Goal: Book appointment/travel/reservation

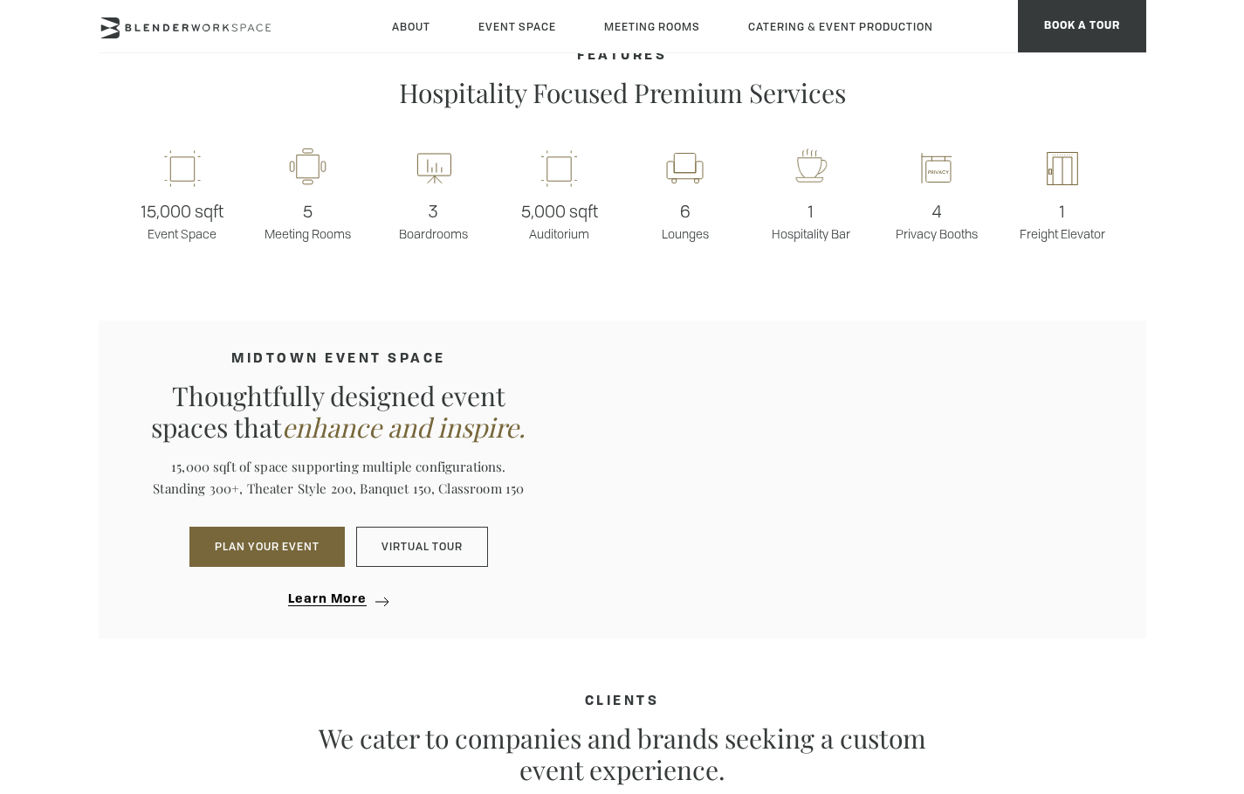
scroll to position [2455, 0]
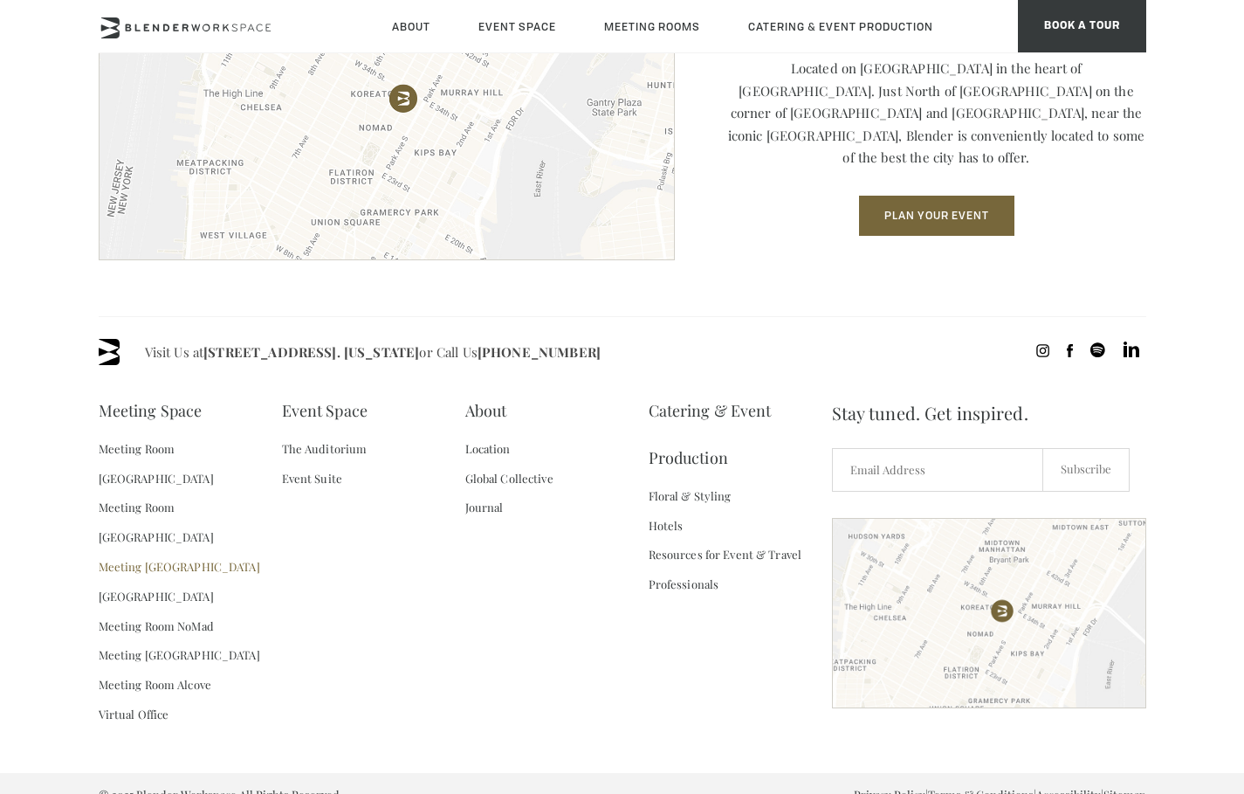
click at [186, 552] on link "Meeting [GEOGRAPHIC_DATA]" at bounding box center [180, 567] width 162 height 30
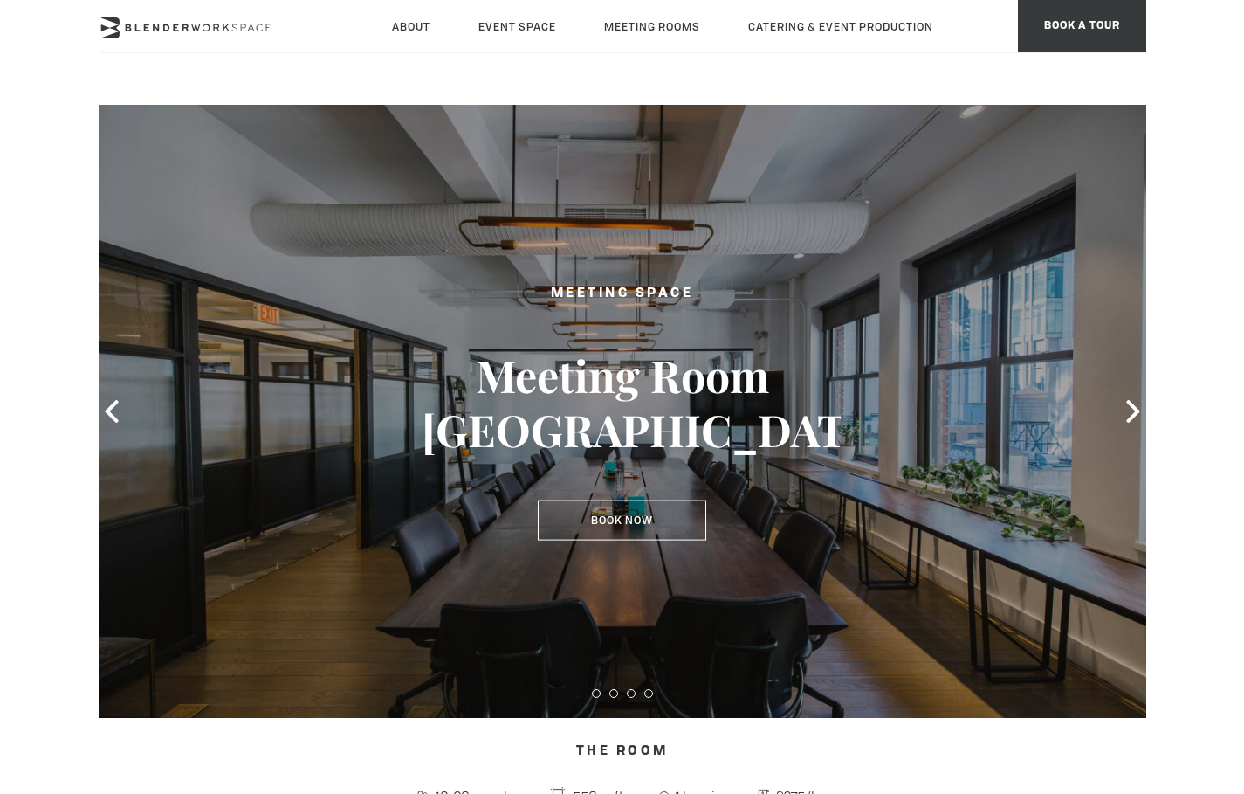
type div "[DATE]"
click at [633, 510] on link "Book Now" at bounding box center [622, 520] width 169 height 40
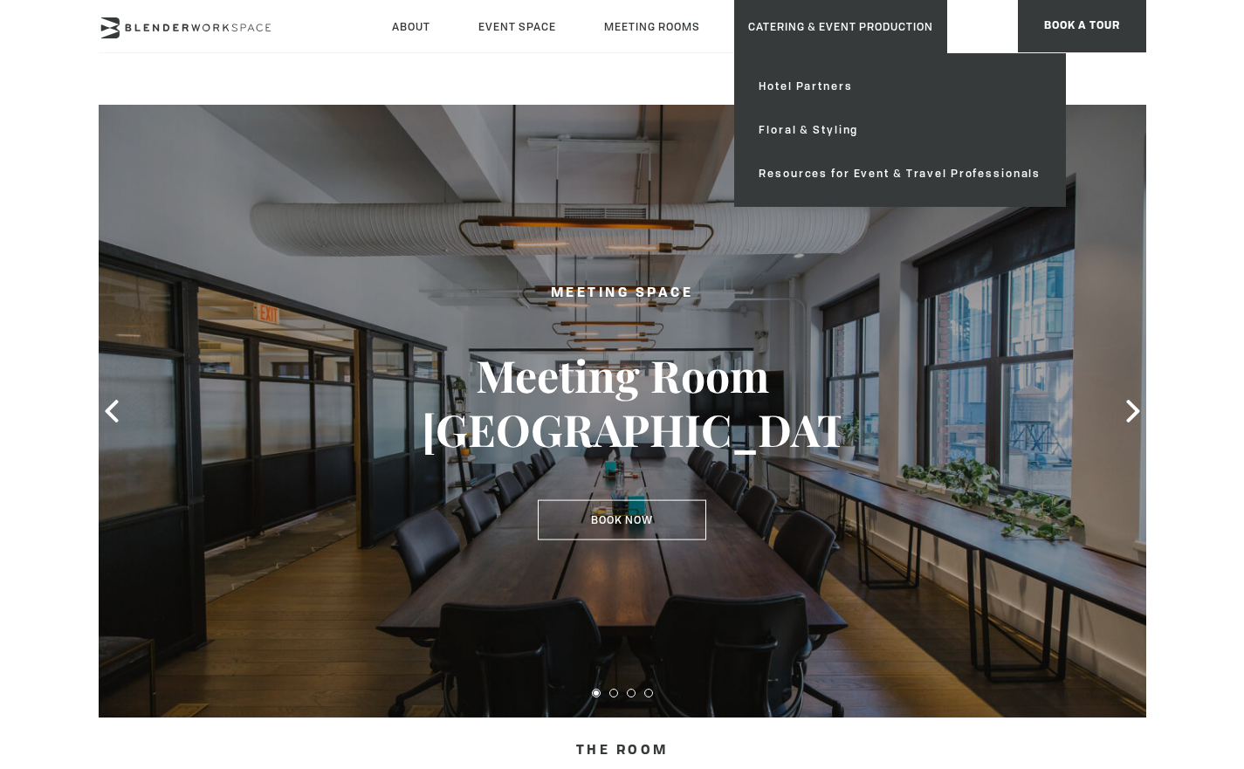
click at [844, 24] on link "Catering & Event Production" at bounding box center [840, 26] width 213 height 53
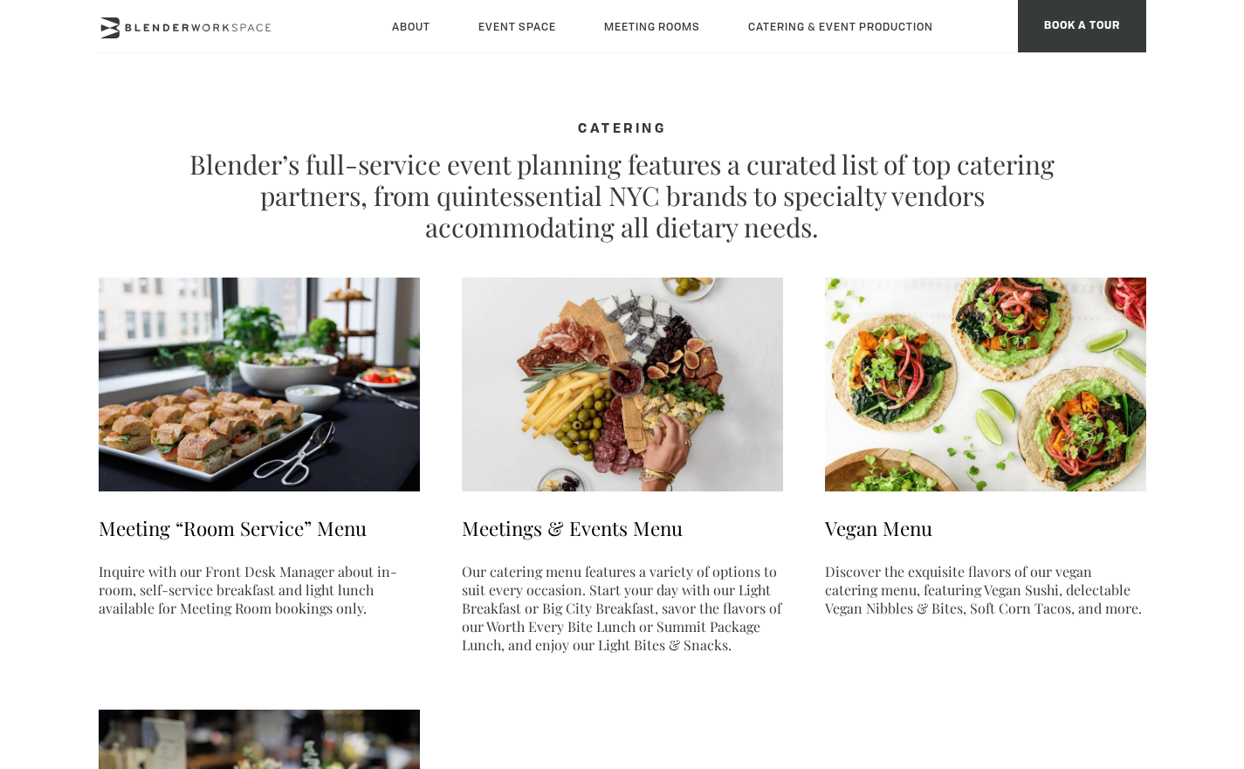
click at [647, 535] on link "Meetings & Events Menu" at bounding box center [572, 528] width 221 height 26
click at [657, 676] on ul "Meeting “Room Service” Menu Inquire with our Front Desk Manager about in-room, …" at bounding box center [623, 662] width 1048 height 768
click at [808, 108] on div "CATERING Blender’s full-service event planning features a curated list of top c…" at bounding box center [623, 727] width 1048 height 1244
click at [238, 33] on icon at bounding box center [186, 27] width 175 height 21
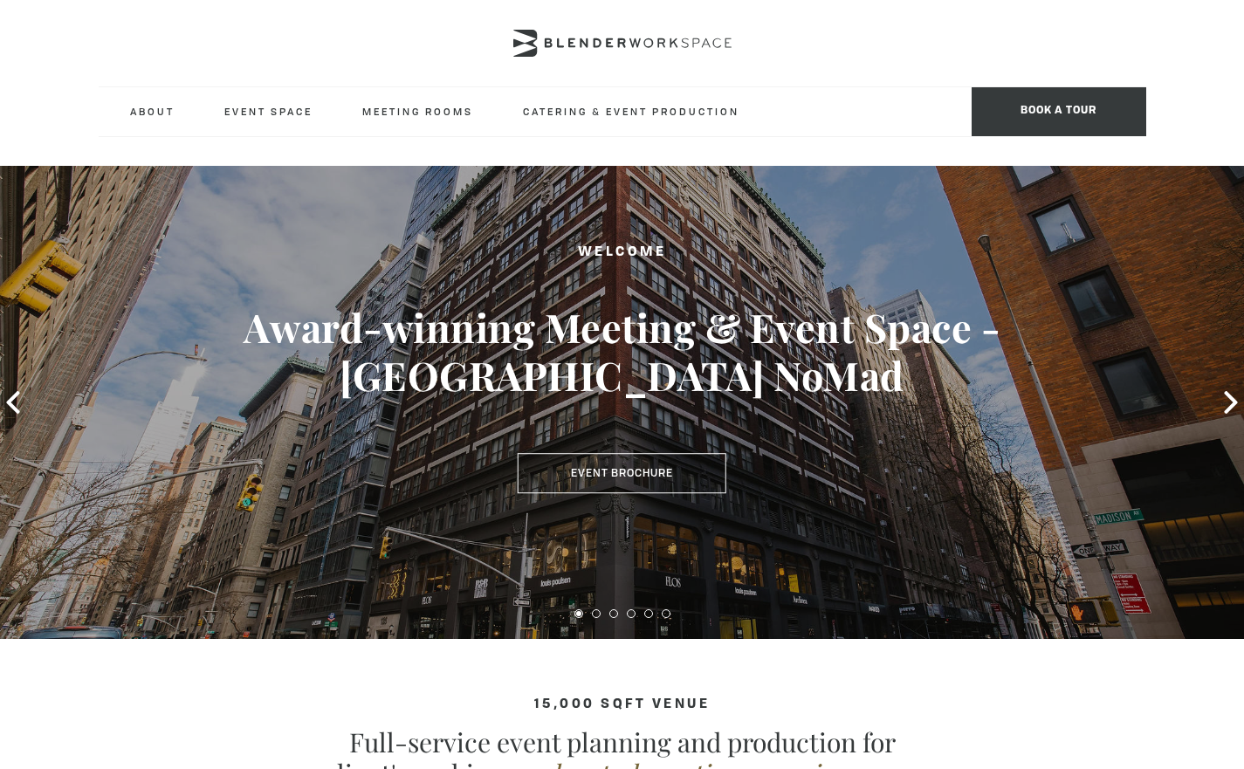
click at [548, 308] on h3 "Award-winning Meeting & Event Space - Madison Ave NoMad" at bounding box center [622, 352] width 1120 height 98
click at [725, 385] on h3 "Award-winning Meeting & Event Space - Madison Ave NoMad" at bounding box center [622, 352] width 1120 height 98
click at [1229, 395] on icon at bounding box center [1230, 402] width 13 height 23
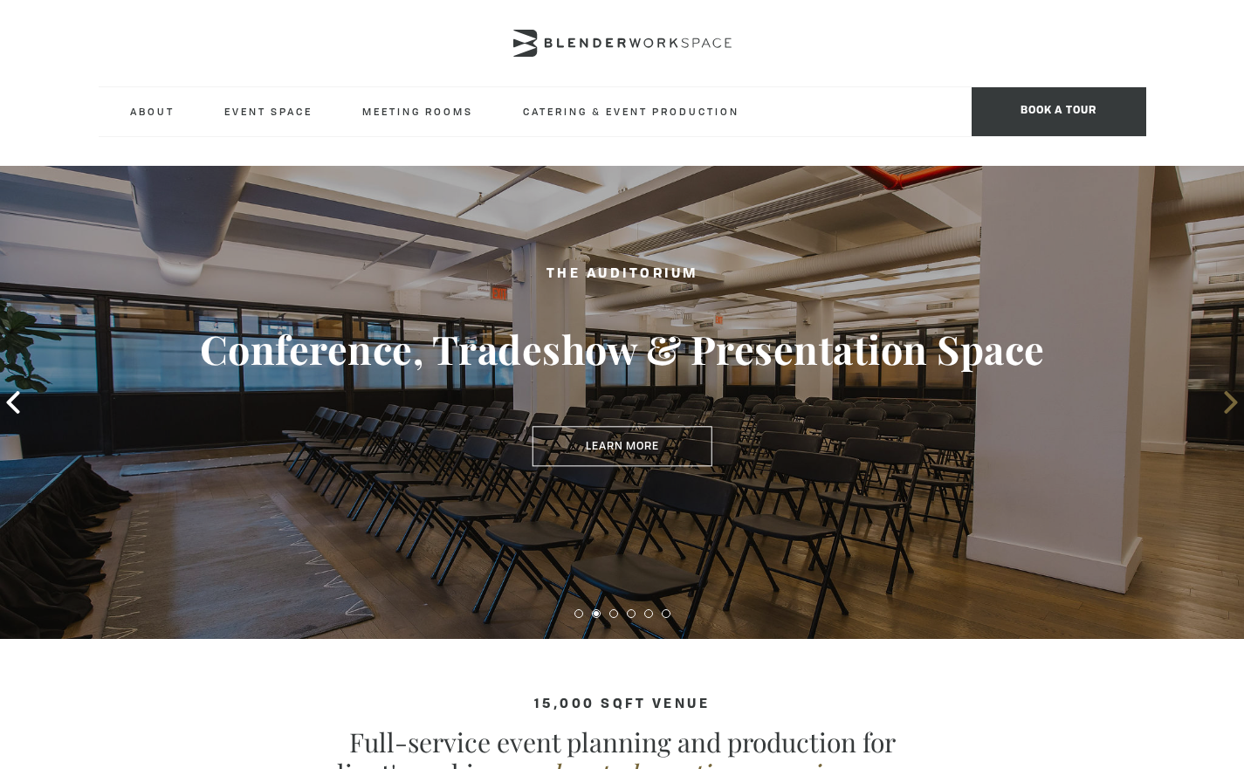
click at [1229, 396] on icon at bounding box center [1230, 402] width 13 height 23
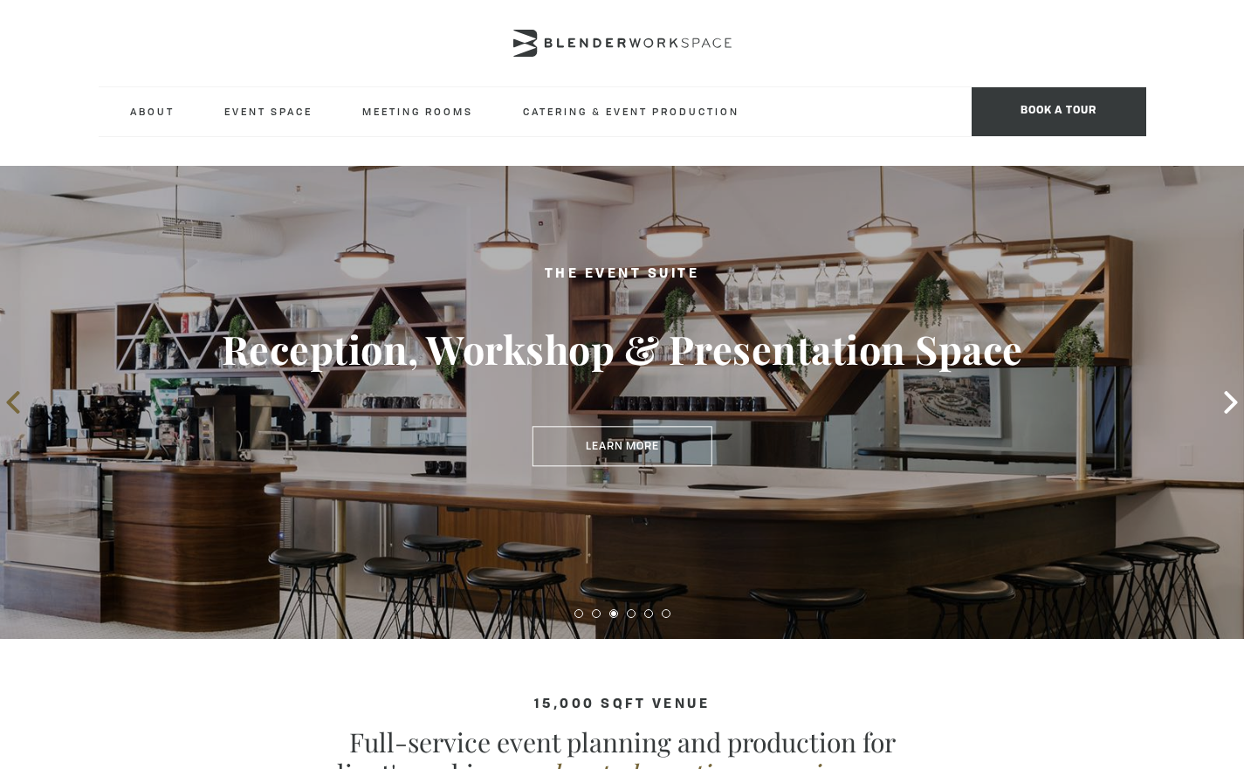
click at [16, 391] on icon at bounding box center [13, 402] width 23 height 23
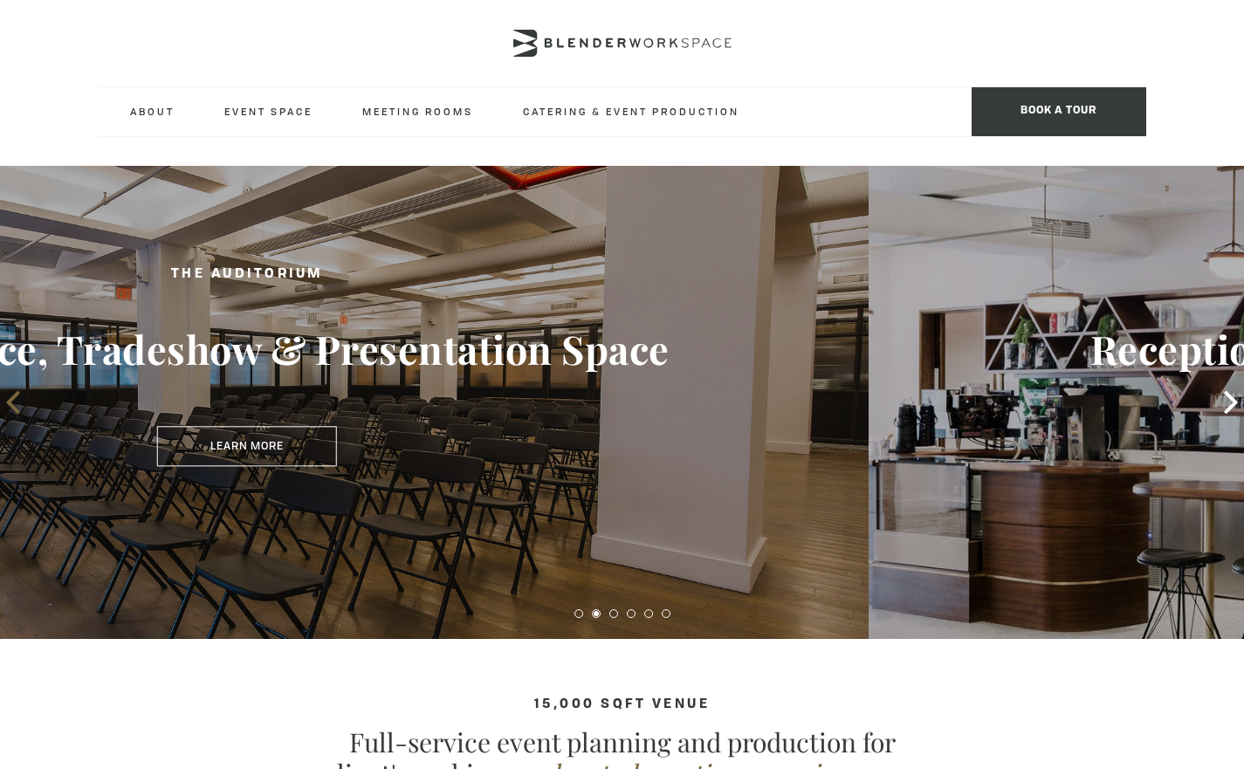
click at [18, 391] on icon at bounding box center [12, 402] width 13 height 23
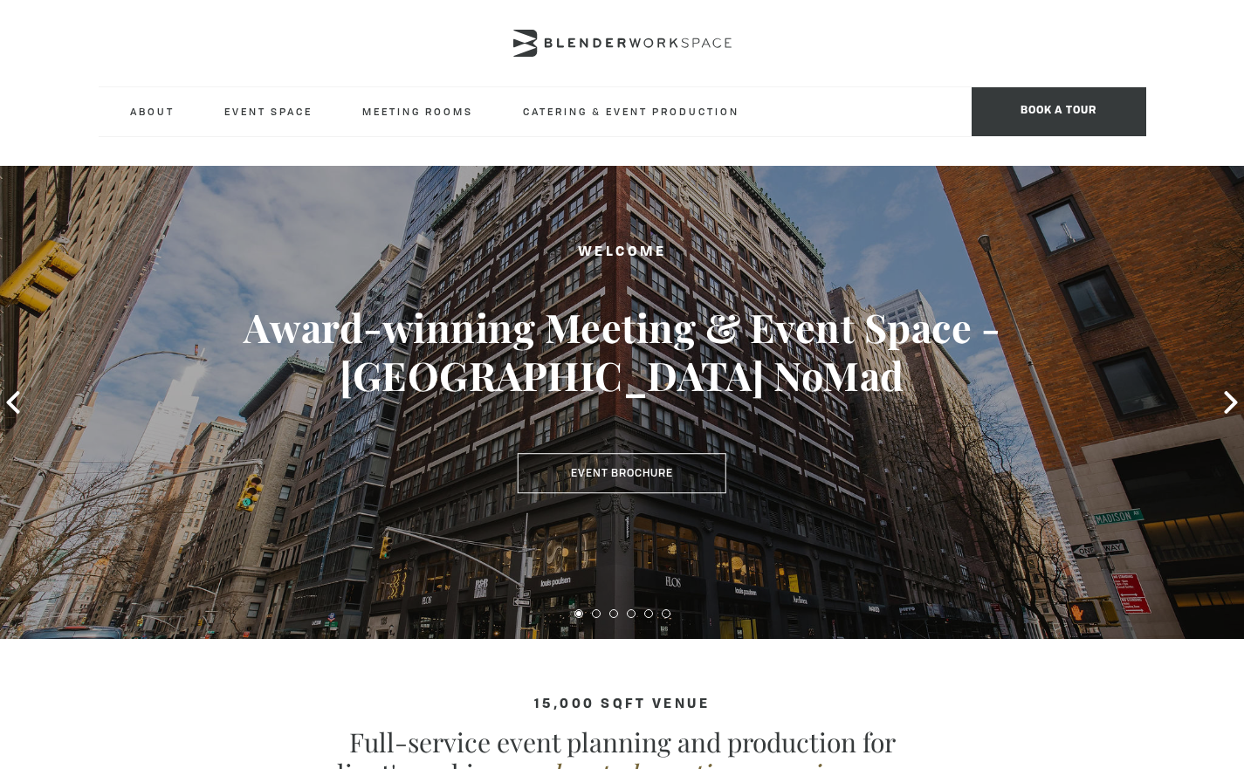
click at [963, 666] on section "15,000 sqft venue Full-service event planning and production for client's seeki…" at bounding box center [622, 765] width 1244 height 253
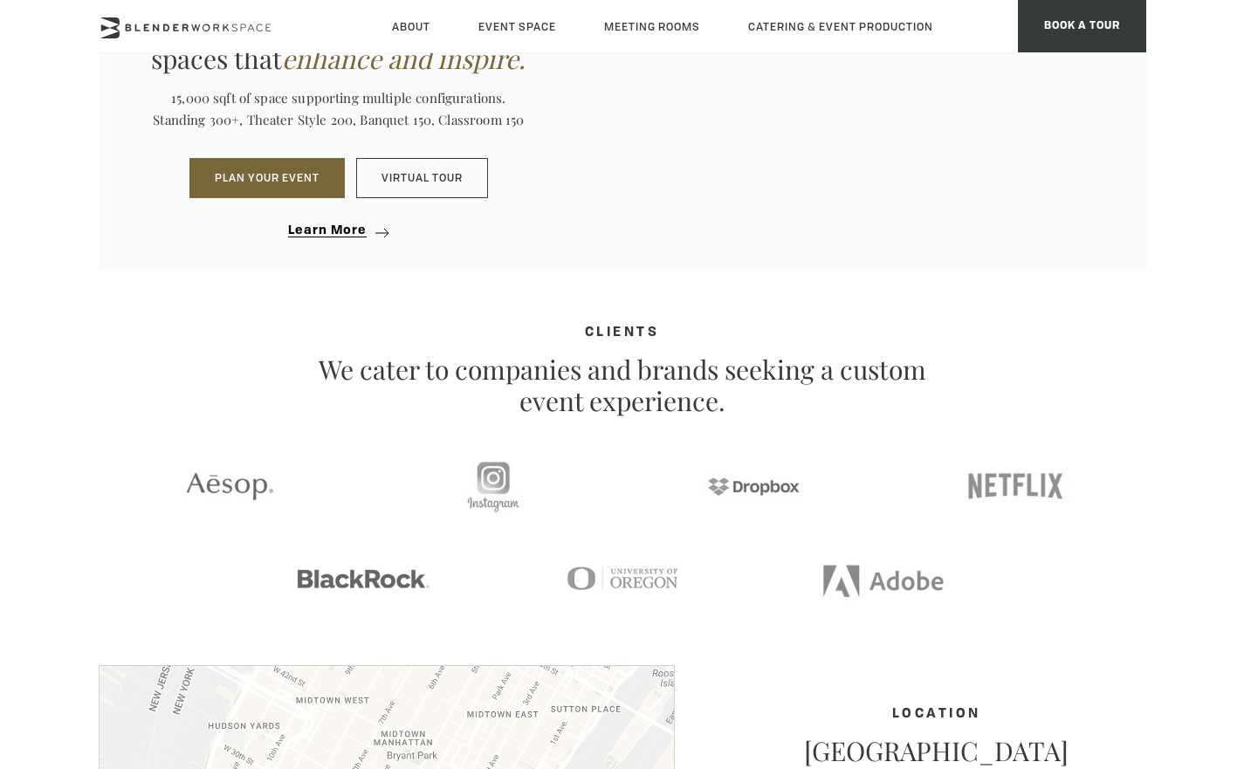
scroll to position [2479, 0]
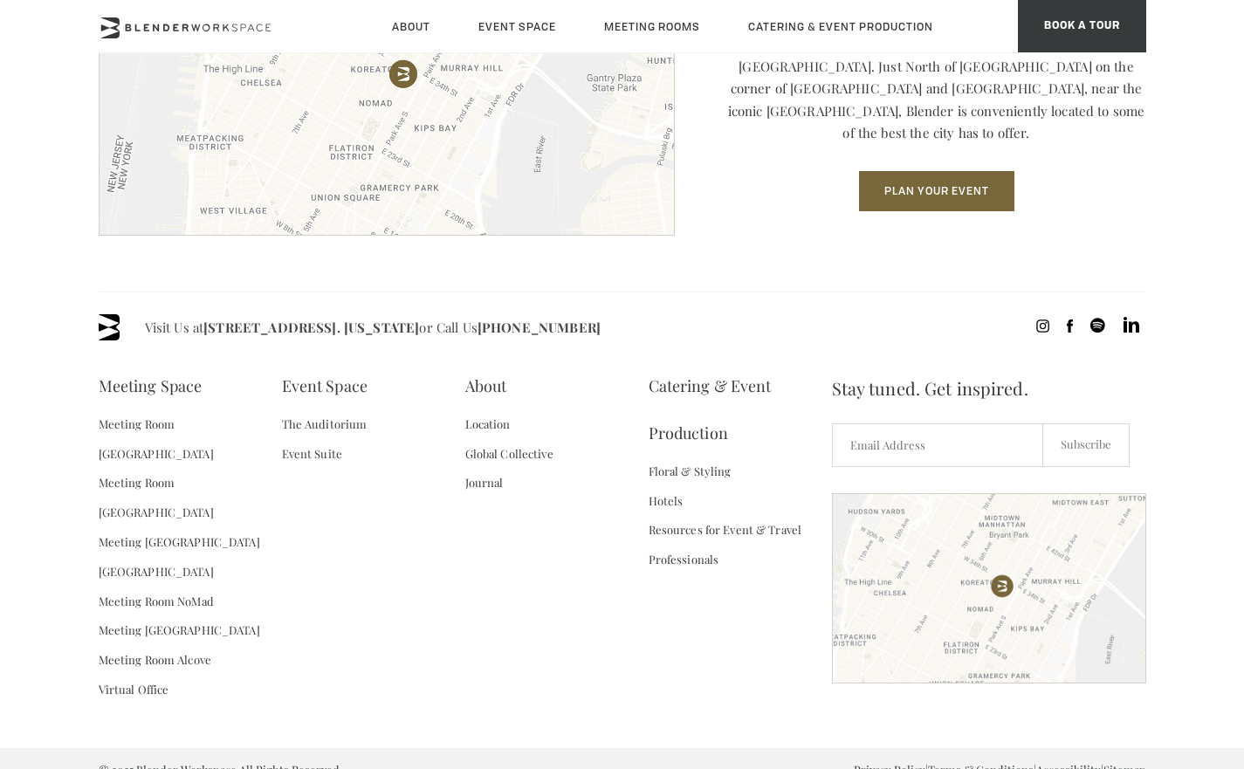
click at [633, 327] on div "Visit Us at 135 Madison Ave / E 31st St - Fl 8. New York or Call Us (718) 395-4…" at bounding box center [623, 327] width 1048 height 26
drag, startPoint x: 142, startPoint y: 323, endPoint x: 466, endPoint y: 329, distance: 324.0
click at [466, 329] on div "Visit Us at 135 Madison Ave / E 31st St - Fl 8. New York or Call Us (718) 395-4…" at bounding box center [623, 327] width 1048 height 26
copy div "Visit Us at 135 Madison Ave / E 31st St - Fl 8. New York"
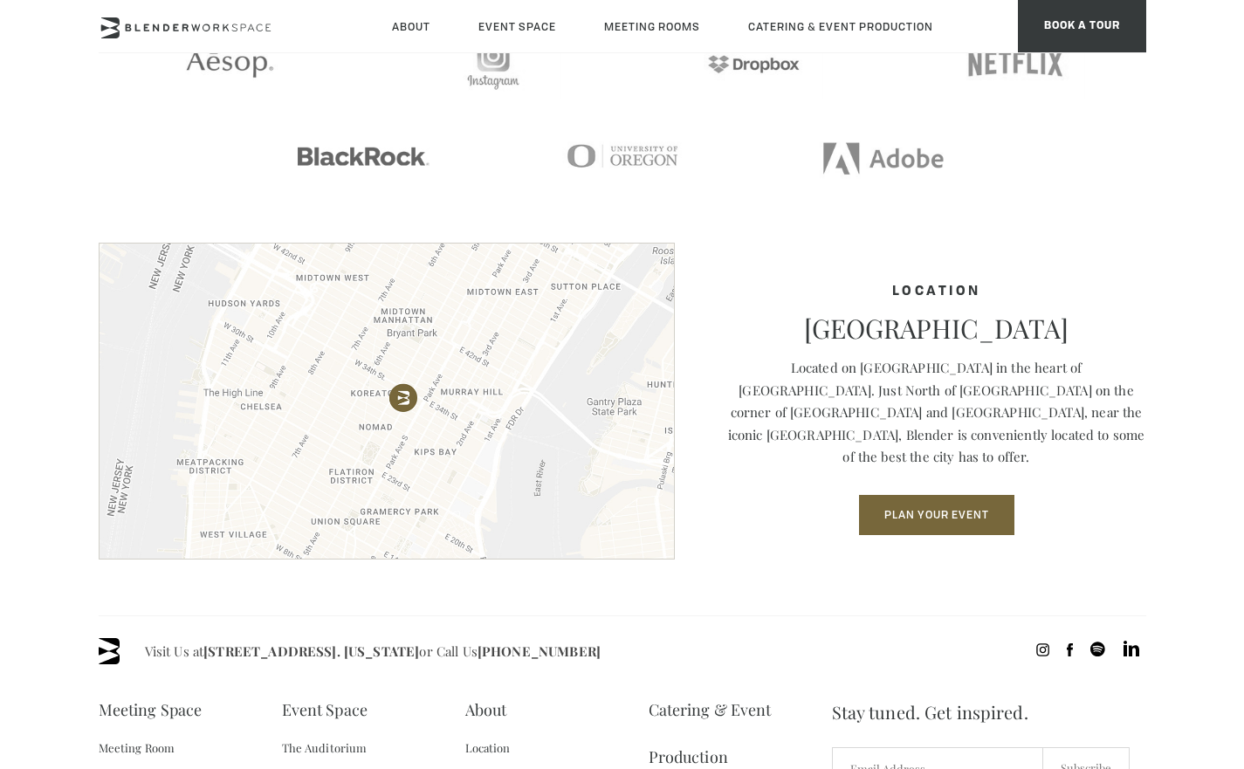
scroll to position [1958, 0]
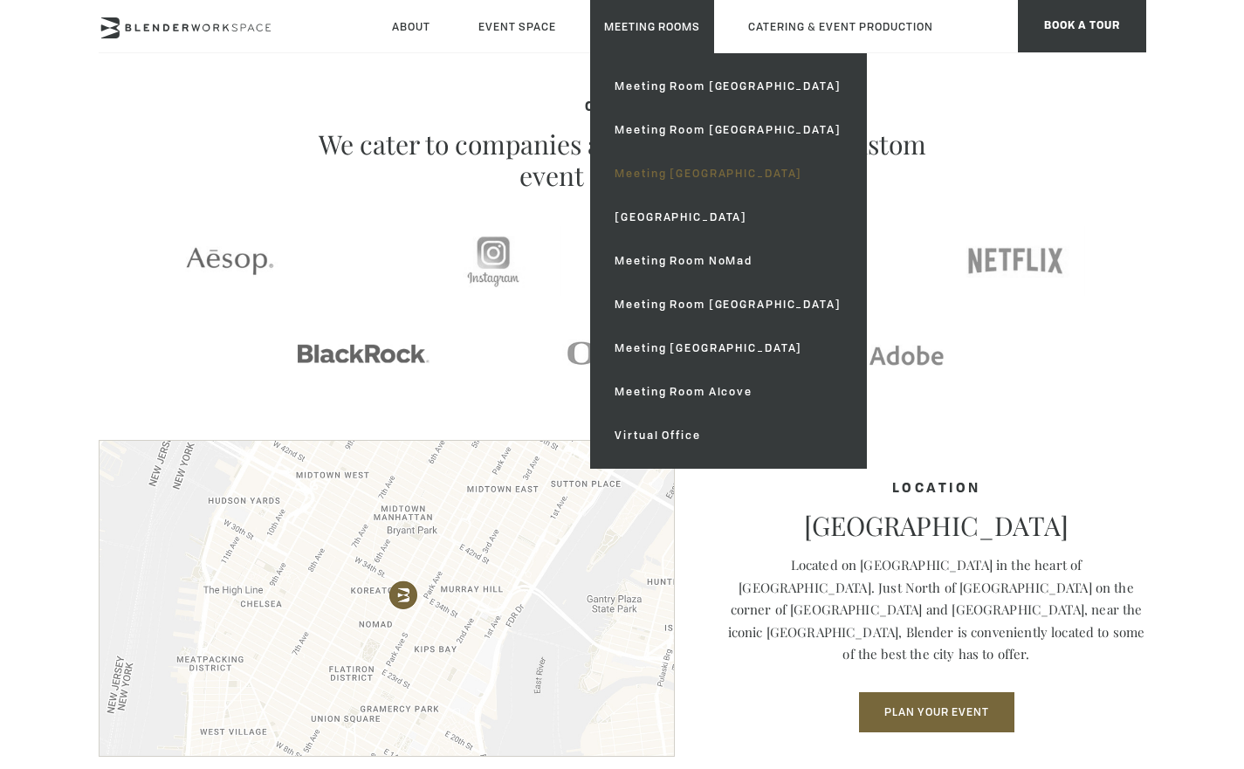
click at [699, 168] on link "Meeting [GEOGRAPHIC_DATA]" at bounding box center [728, 174] width 254 height 44
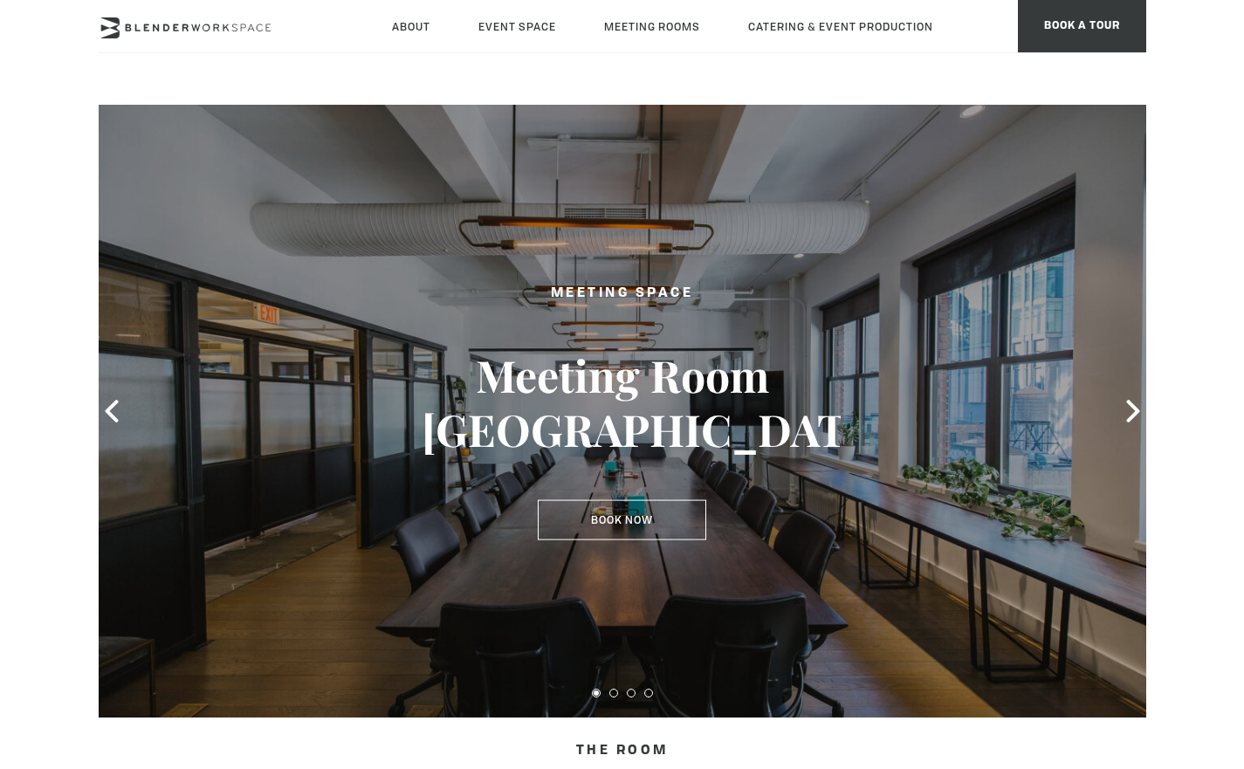
click at [903, 409] on div at bounding box center [623, 411] width 1048 height 613
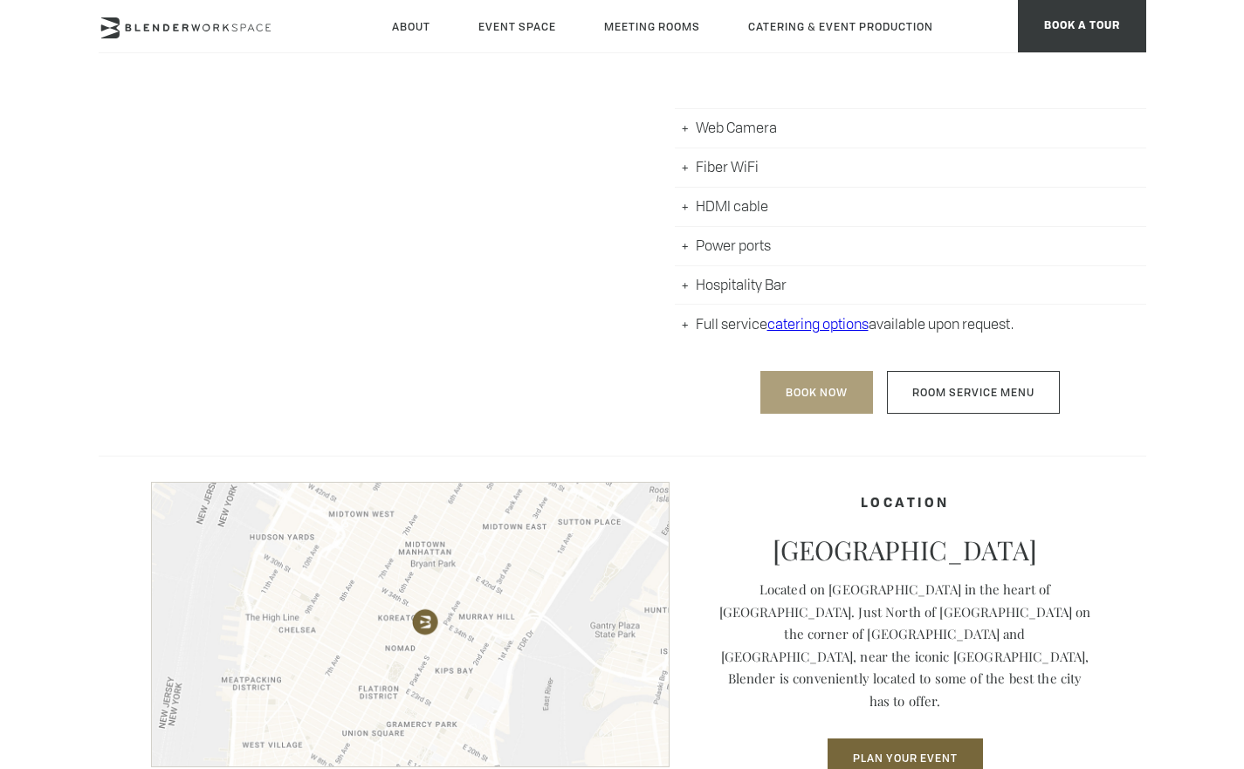
scroll to position [136, 0]
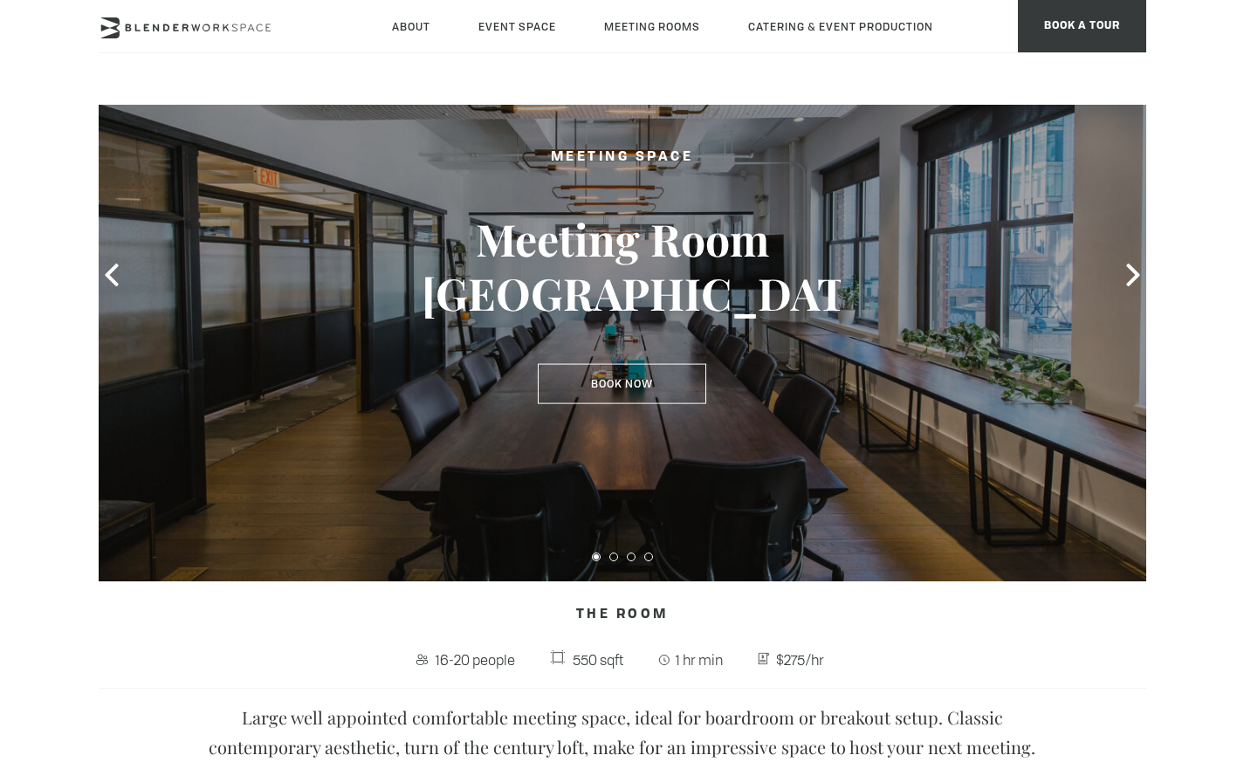
click at [852, 376] on div at bounding box center [623, 275] width 1048 height 613
click at [1127, 271] on icon at bounding box center [1133, 275] width 23 height 23
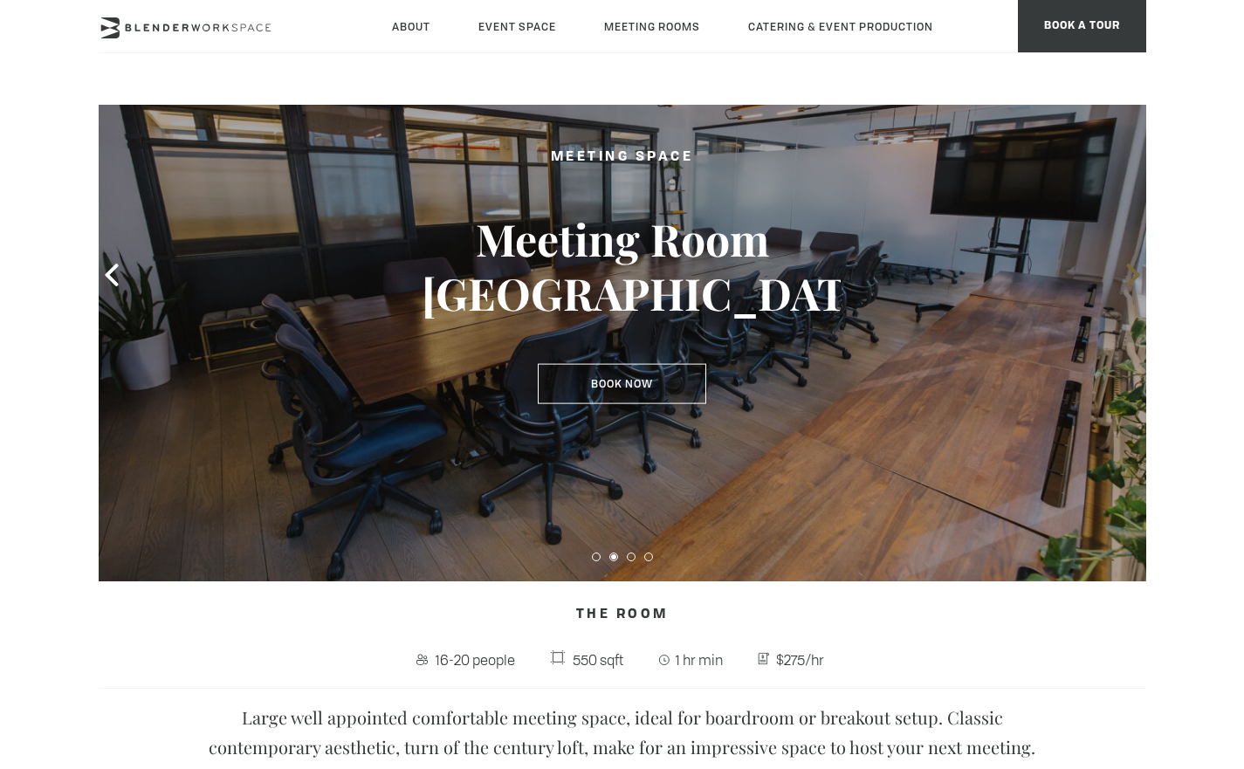
click at [1129, 272] on icon at bounding box center [1133, 275] width 23 height 23
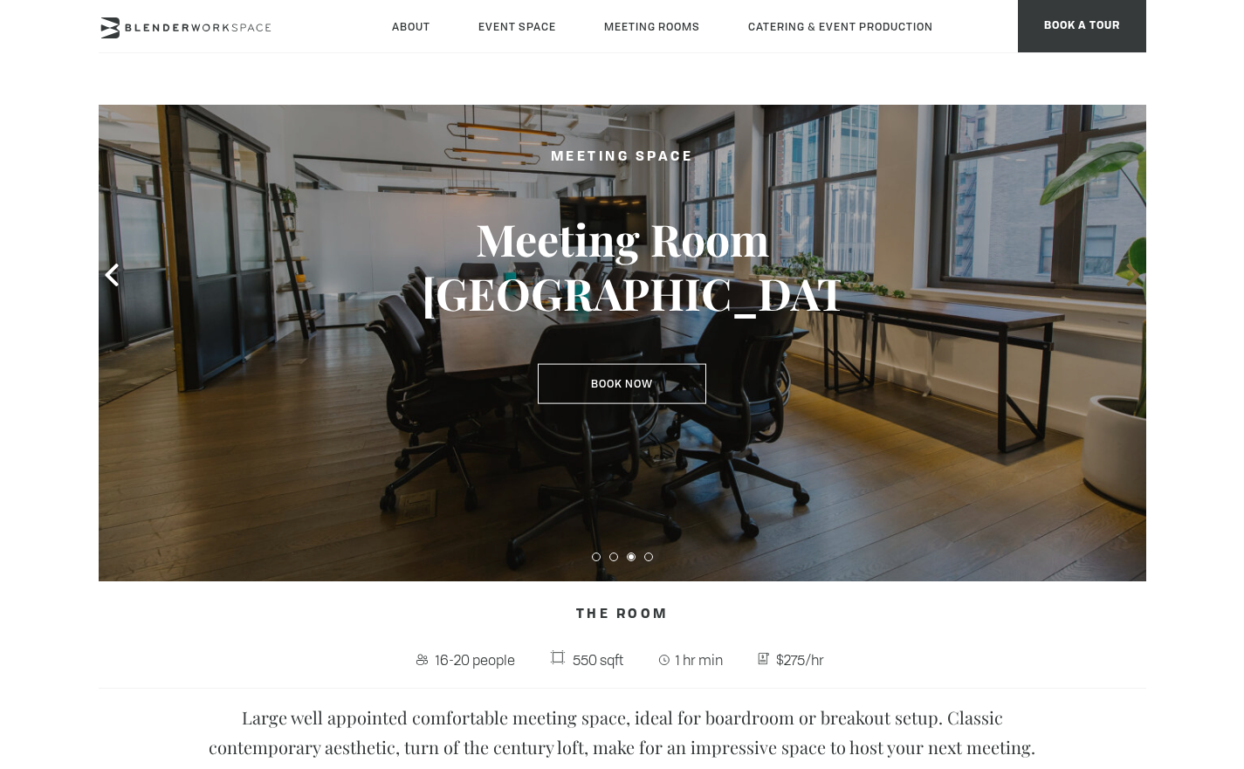
click at [1132, 273] on icon at bounding box center [1133, 275] width 23 height 23
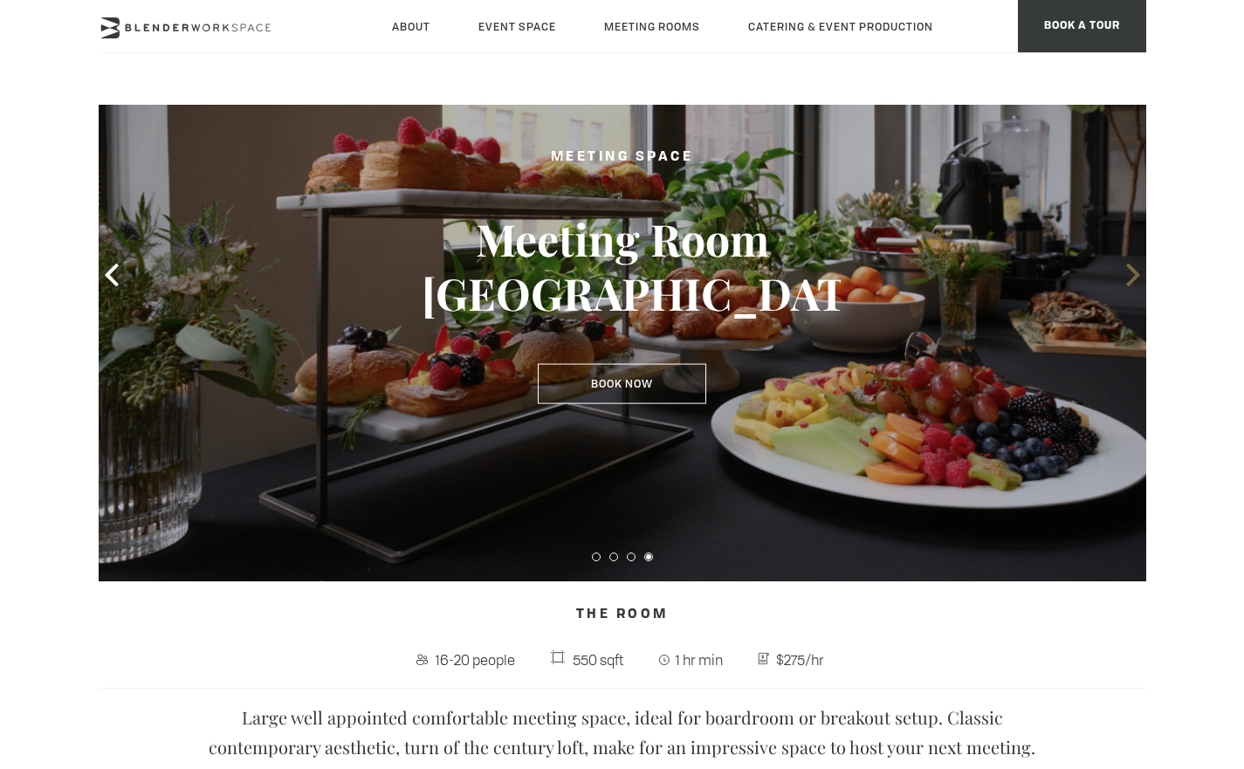
click at [1127, 282] on icon at bounding box center [1133, 275] width 23 height 23
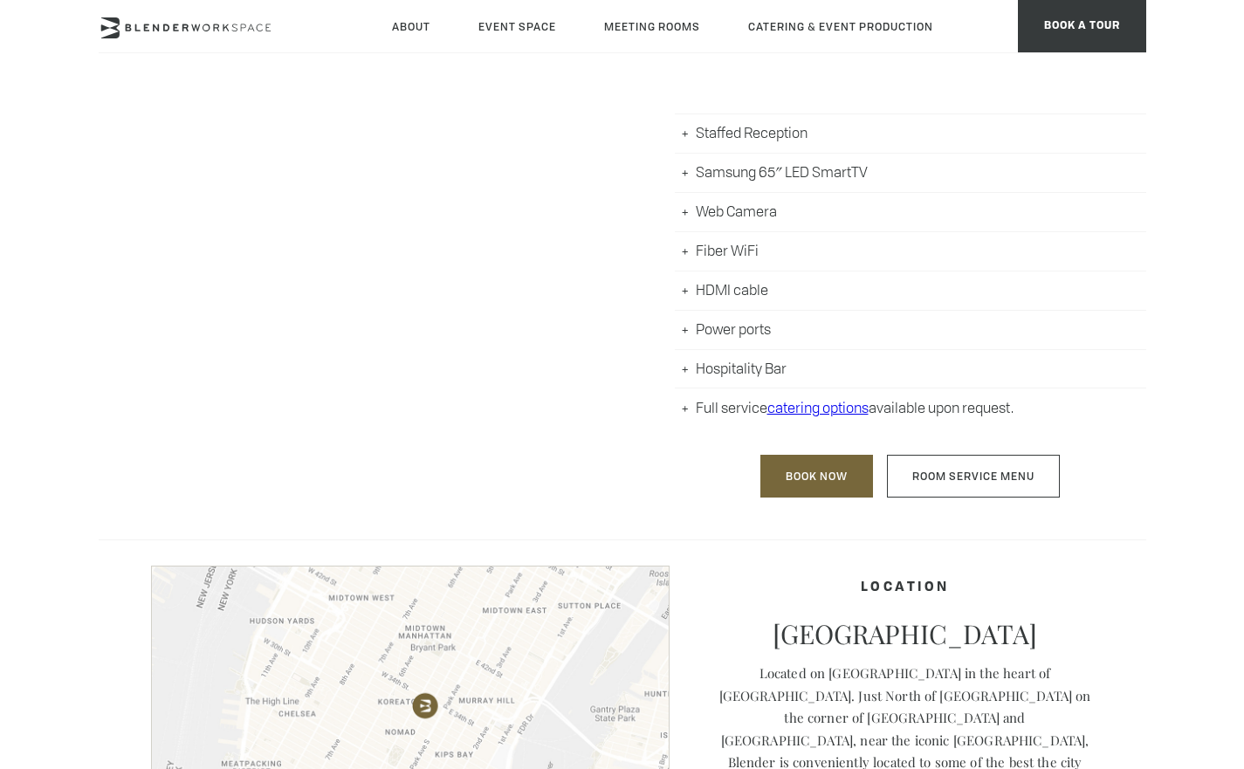
scroll to position [85, 0]
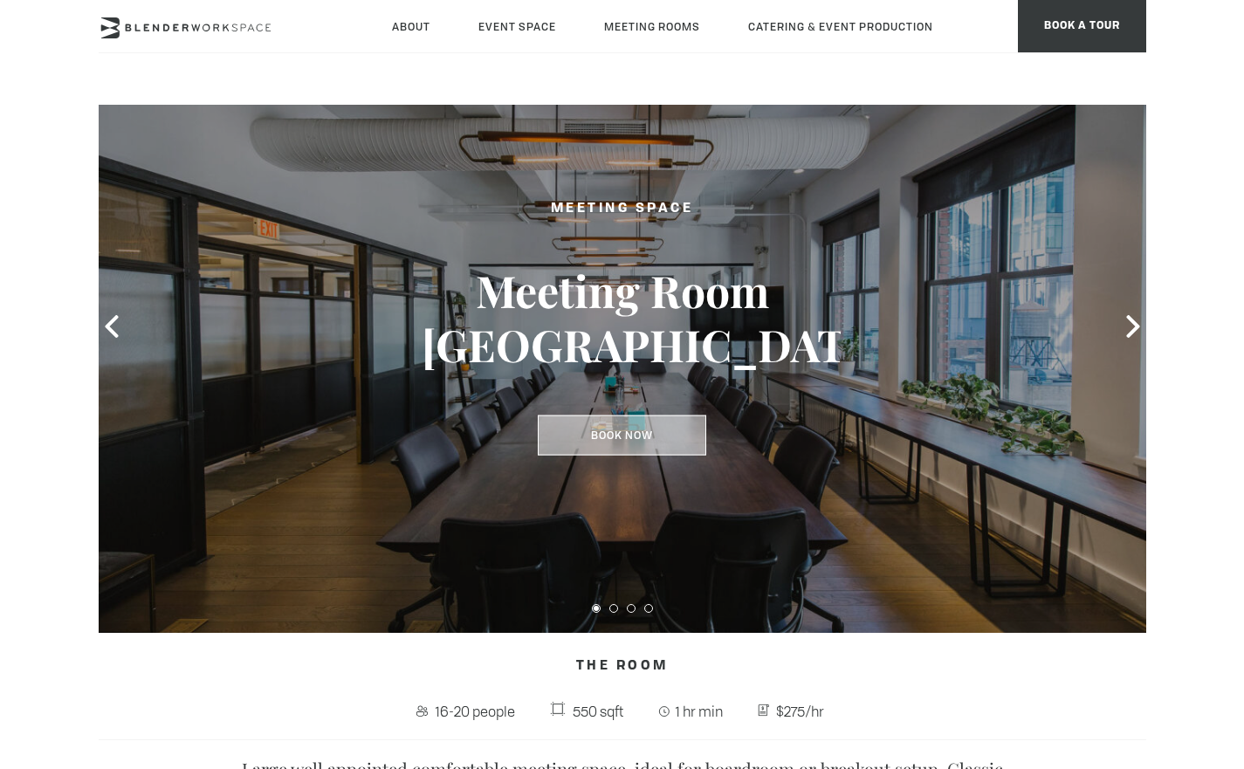
click at [652, 446] on link "Book Now" at bounding box center [622, 436] width 169 height 40
